Goal: Task Accomplishment & Management: Manage account settings

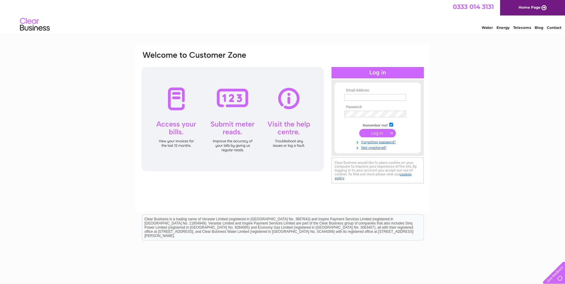
type input "accounts@cormac.co.uk"
click at [378, 130] on input "submit" at bounding box center [377, 133] width 37 height 8
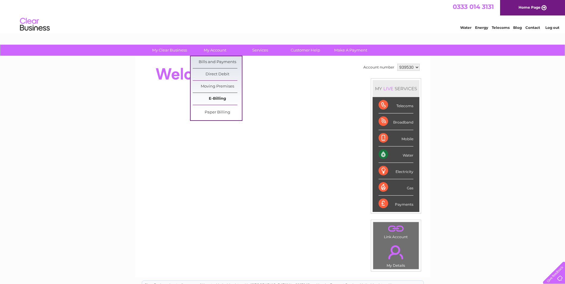
click at [216, 99] on link "E-Billing" at bounding box center [217, 99] width 49 height 12
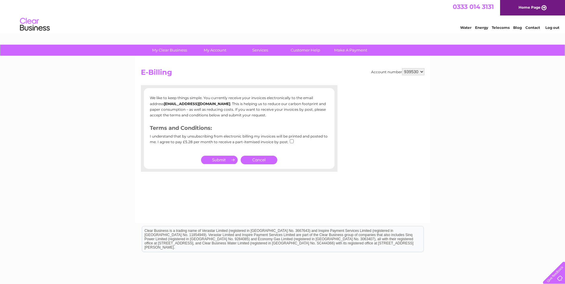
click at [258, 160] on link "Cancel" at bounding box center [259, 160] width 37 height 9
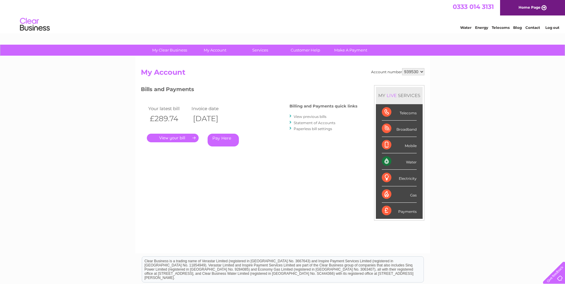
click at [165, 139] on link "." at bounding box center [173, 138] width 52 height 9
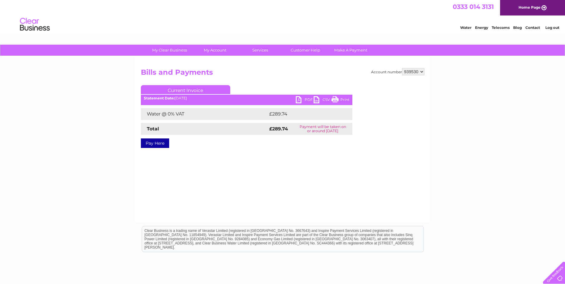
click at [307, 97] on link "PDF" at bounding box center [305, 100] width 18 height 9
